Goal: Task Accomplishment & Management: Complete application form

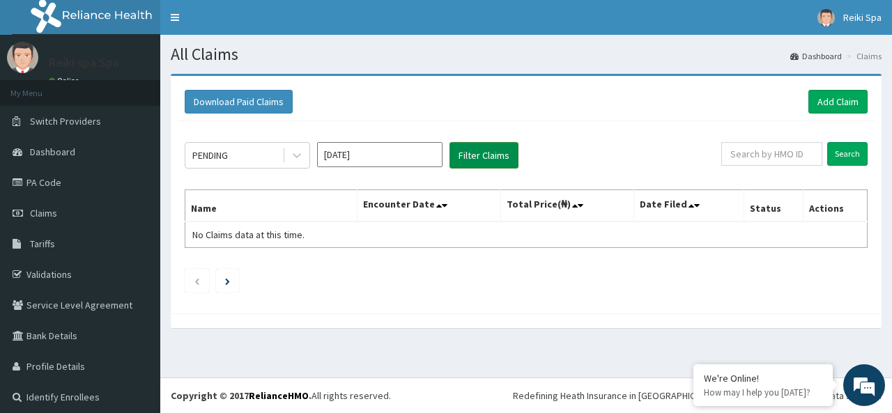
click at [493, 150] on button "Filter Claims" at bounding box center [483, 155] width 69 height 26
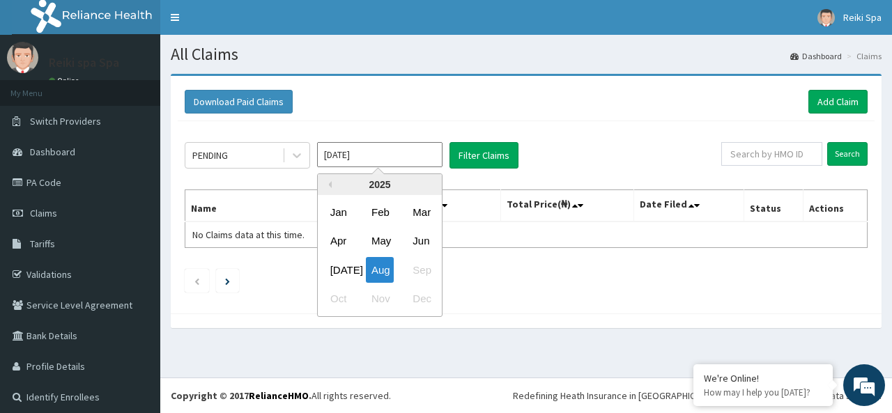
click at [366, 152] on input "[DATE]" at bounding box center [379, 154] width 125 height 25
click at [336, 267] on div "Jul" at bounding box center [339, 270] width 28 height 26
type input "Jul 2025"
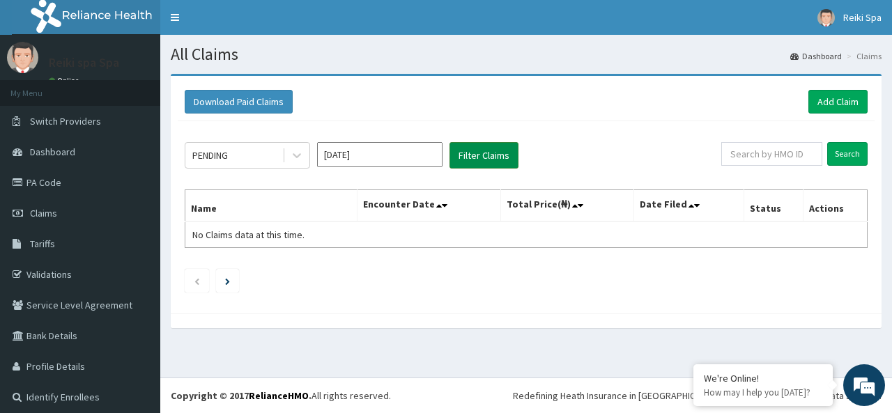
click at [474, 151] on button "Filter Claims" at bounding box center [483, 155] width 69 height 26
click at [271, 104] on button "Download Paid Claims" at bounding box center [239, 102] width 108 height 24
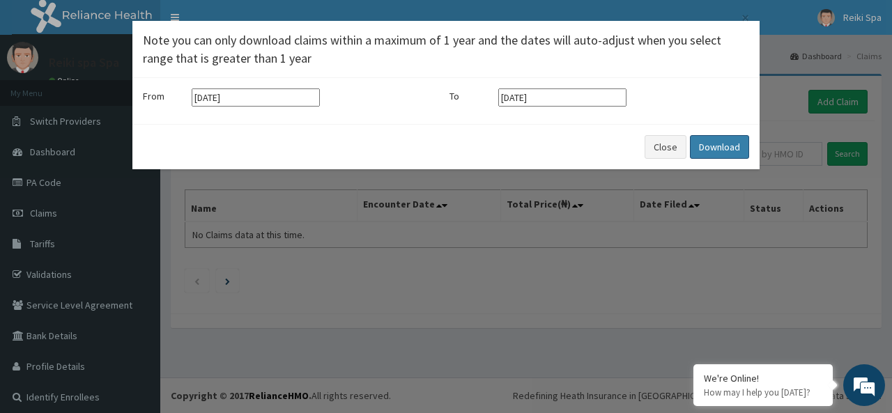
click at [707, 146] on button "Download" at bounding box center [719, 147] width 59 height 24
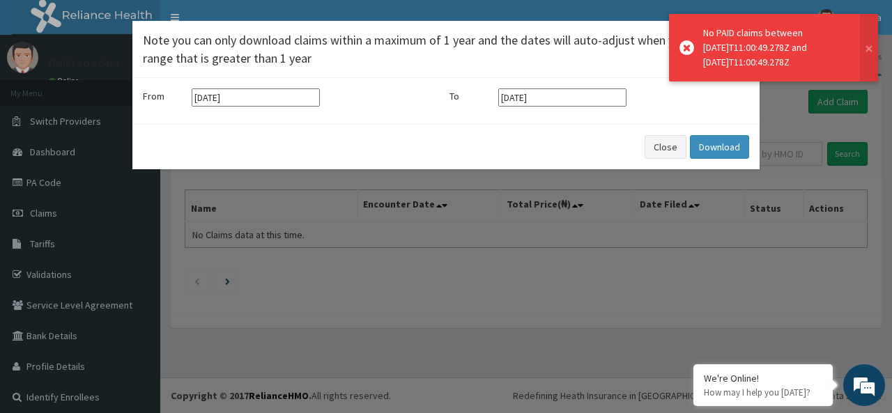
click at [405, 289] on div "× Note you can only download claims within a maximum of 1 year and the dates wi…" at bounding box center [446, 206] width 892 height 413
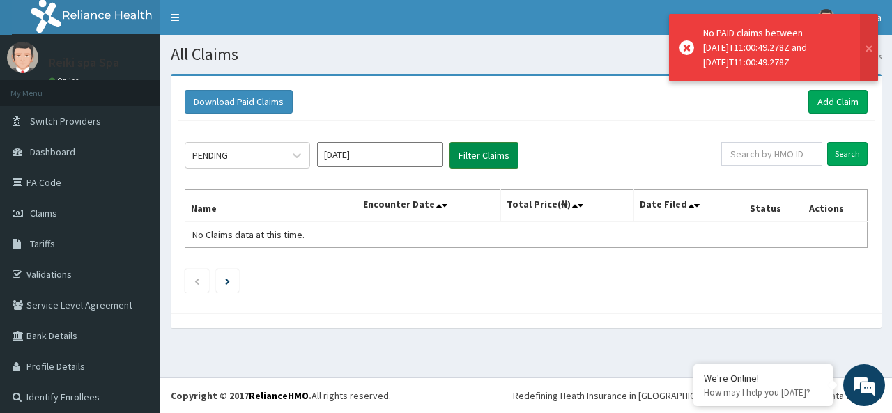
click at [495, 153] on button "Filter Claims" at bounding box center [483, 155] width 69 height 26
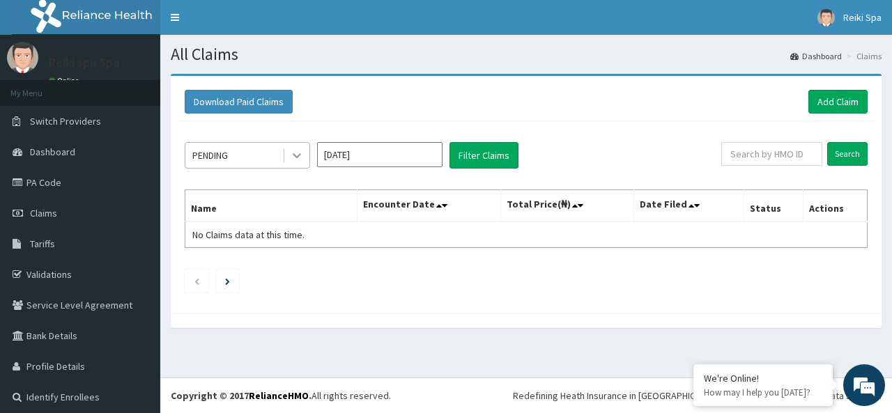
click at [297, 155] on icon at bounding box center [297, 155] width 14 height 14
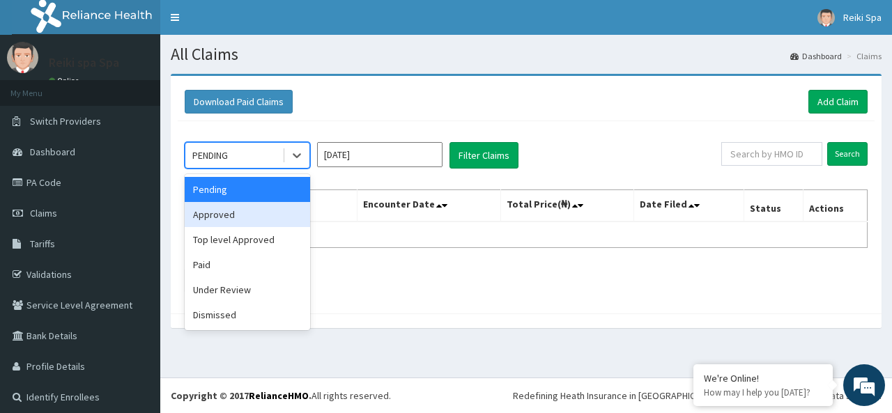
click at [244, 224] on div "Approved" at bounding box center [247, 214] width 125 height 25
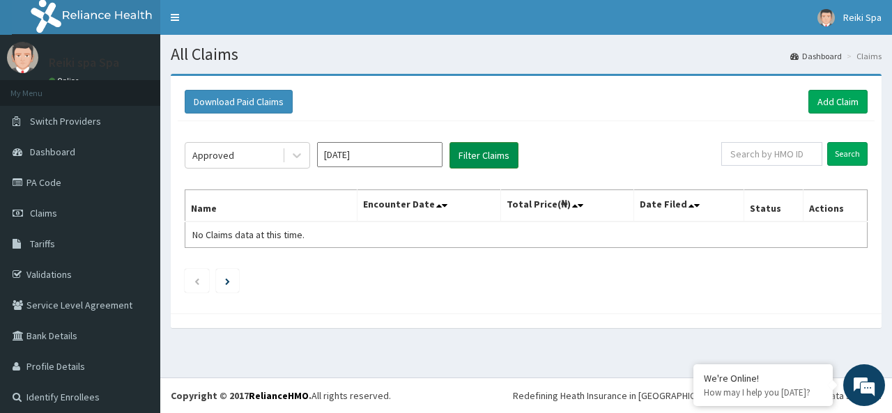
click at [469, 148] on button "Filter Claims" at bounding box center [483, 155] width 69 height 26
click at [470, 153] on button "Filter Claims" at bounding box center [483, 155] width 69 height 26
click at [295, 153] on icon at bounding box center [297, 155] width 14 height 14
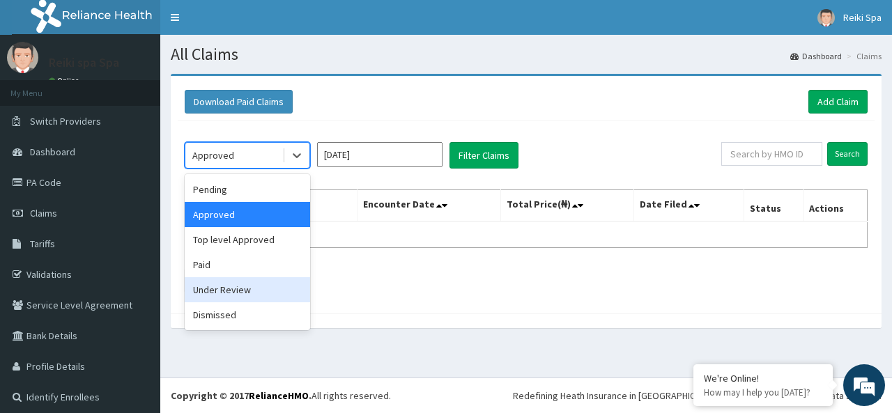
click at [266, 288] on div "Under Review" at bounding box center [247, 289] width 125 height 25
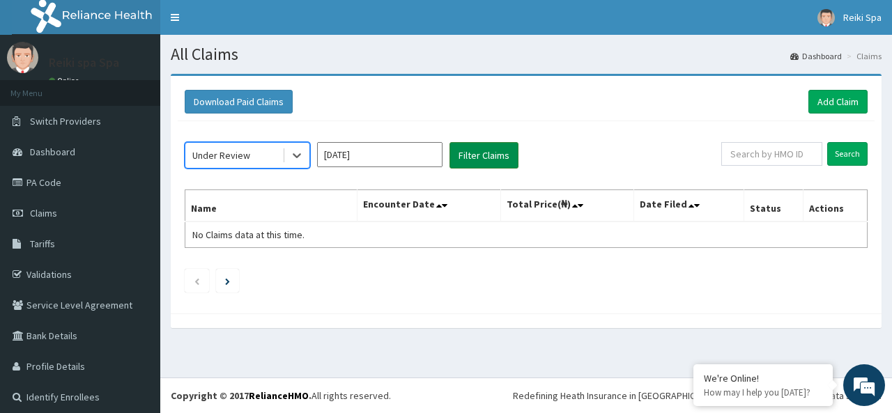
click at [479, 160] on button "Filter Claims" at bounding box center [483, 155] width 69 height 26
click at [483, 150] on button "Filter Claims" at bounding box center [483, 155] width 69 height 26
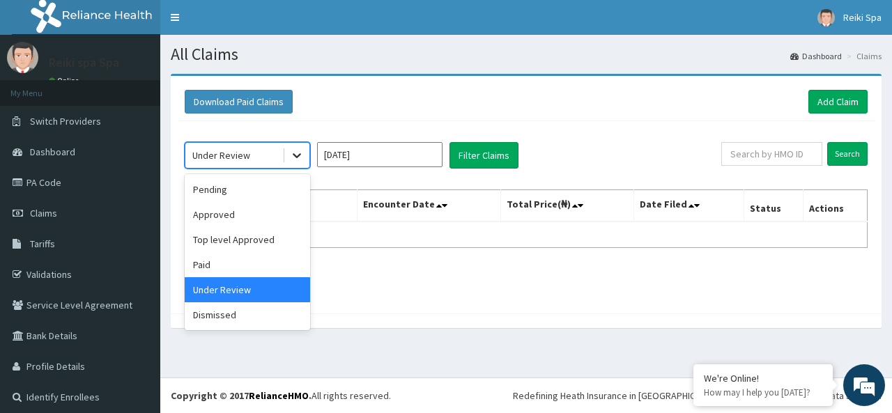
click at [293, 155] on icon at bounding box center [297, 155] width 14 height 14
click at [237, 268] on div "Paid" at bounding box center [247, 264] width 125 height 25
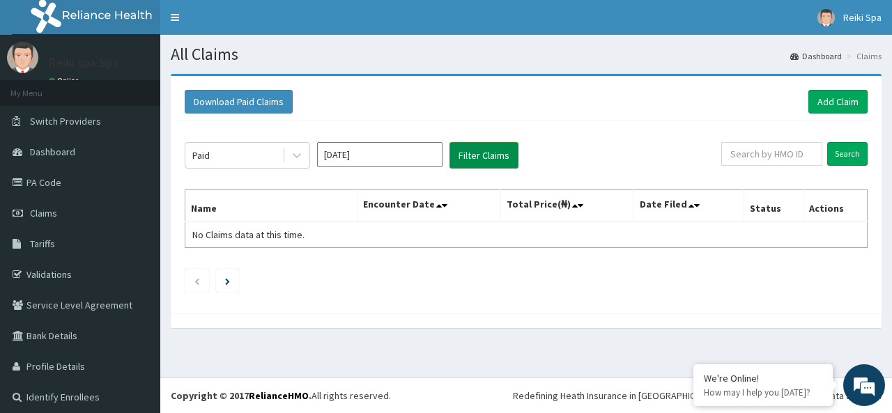
click at [457, 160] on button "Filter Claims" at bounding box center [483, 155] width 69 height 26
click at [474, 160] on button "Filter Claims" at bounding box center [483, 155] width 69 height 26
click at [809, 99] on link "Add Claim" at bounding box center [837, 102] width 59 height 24
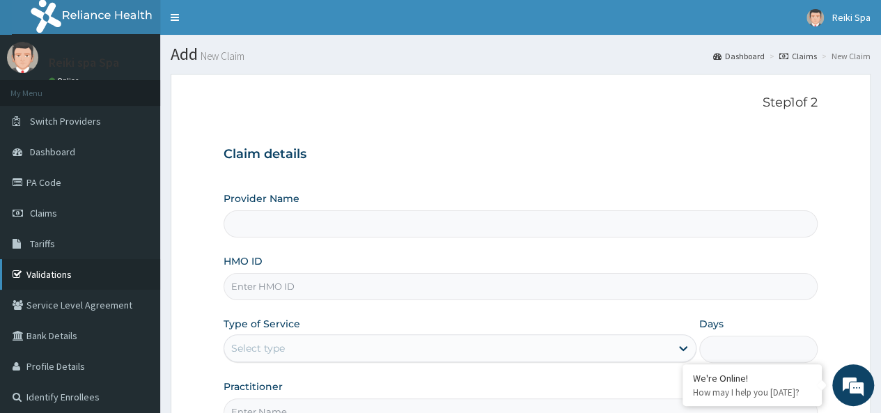
type input "Reiki spa"
type input "1"
click at [60, 211] on link "Claims" at bounding box center [80, 213] width 160 height 31
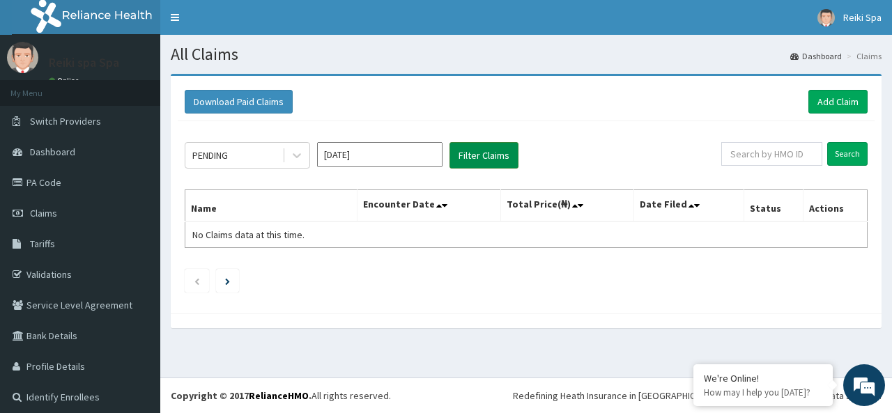
click at [483, 161] on button "Filter Claims" at bounding box center [483, 155] width 69 height 26
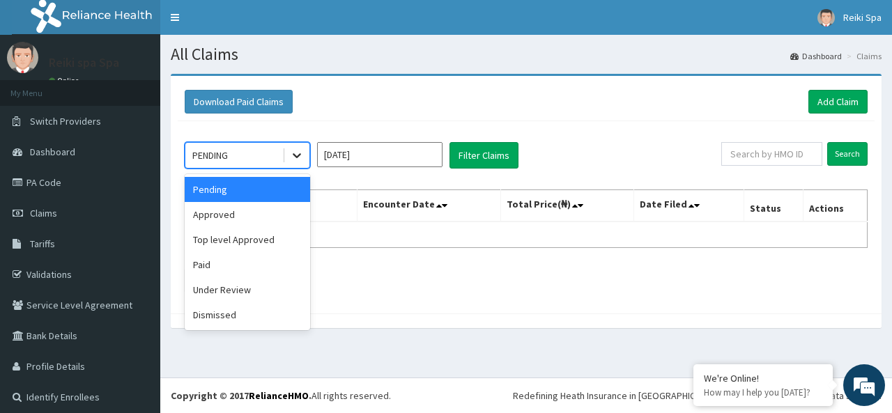
click at [288, 151] on div at bounding box center [296, 155] width 25 height 25
click at [243, 317] on div "Dismissed" at bounding box center [247, 314] width 125 height 25
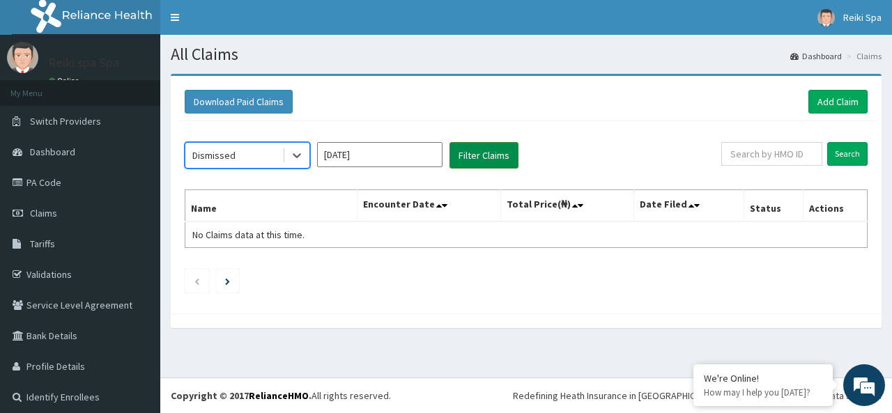
click at [483, 167] on button "Filter Claims" at bounding box center [483, 155] width 69 height 26
click at [479, 148] on button "Filter Claims" at bounding box center [483, 155] width 69 height 26
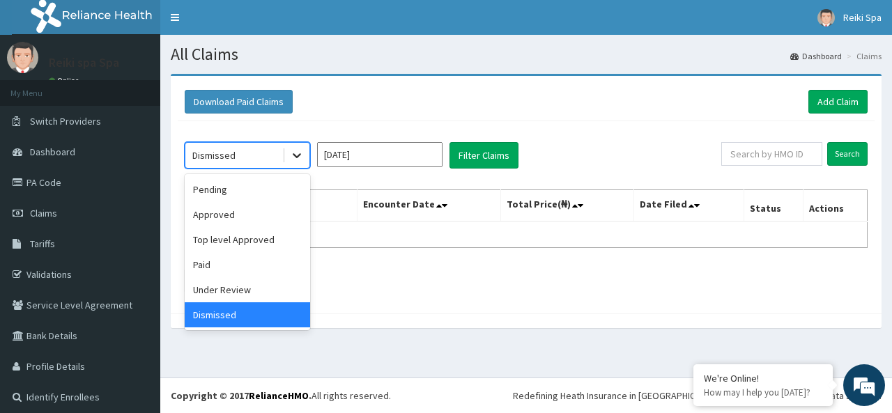
click at [291, 158] on icon at bounding box center [297, 155] width 14 height 14
click at [233, 187] on div "Pending" at bounding box center [247, 189] width 125 height 25
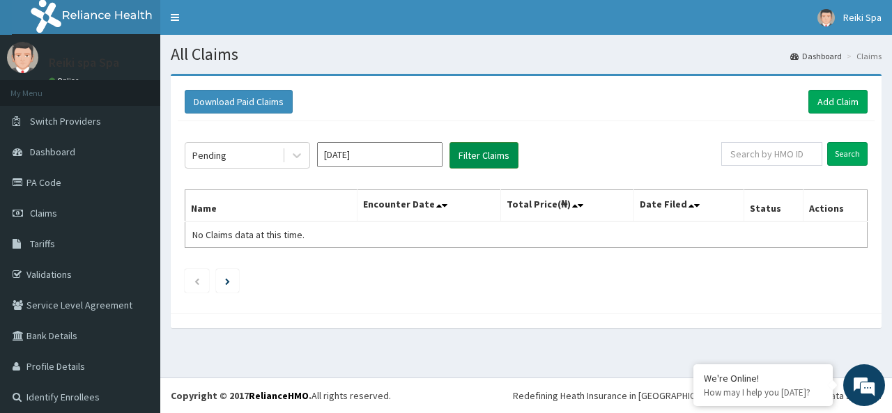
click at [482, 153] on button "Filter Claims" at bounding box center [483, 155] width 69 height 26
click at [837, 154] on input "Search" at bounding box center [847, 154] width 40 height 24
click at [752, 157] on input "text" at bounding box center [771, 154] width 101 height 24
